Goal: Answer question/provide support

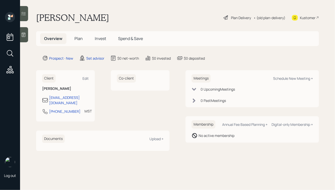
click at [23, 33] on icon at bounding box center [23, 34] width 5 height 5
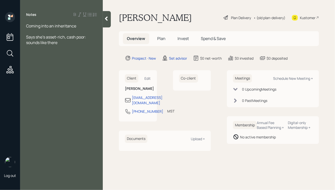
click at [88, 36] on div "Says she's asset-rich, cash poor: sounds like there" at bounding box center [61, 39] width 71 height 11
click at [70, 49] on div "Sounds like there" at bounding box center [61, 48] width 71 height 6
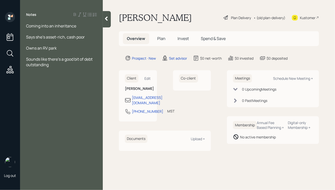
click at [78, 26] on div "Coming into an inheritance" at bounding box center [61, 26] width 71 height 6
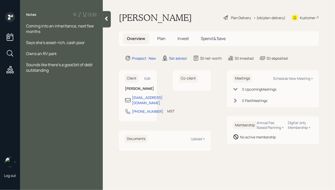
click at [68, 54] on div "Owns an RV park" at bounding box center [61, 54] width 71 height 6
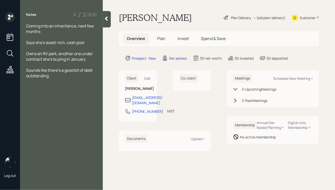
click at [88, 42] on div "Says she's asset-rich, cash poor" at bounding box center [61, 43] width 71 height 6
